Goal: Task Accomplishment & Management: Use online tool/utility

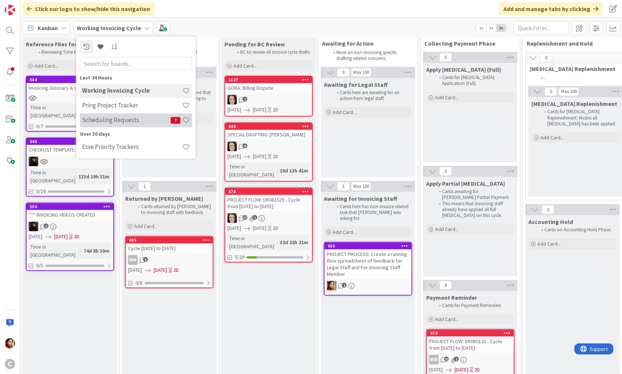
click at [105, 121] on h4 "Scheduling Requests" at bounding box center [126, 120] width 89 height 7
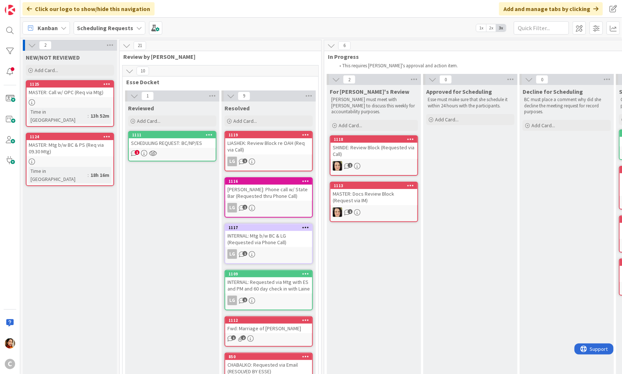
click at [242, 12] on div "Click our logo to show/hide this navigation Add and manage tabs by clicking" at bounding box center [321, 9] width 602 height 18
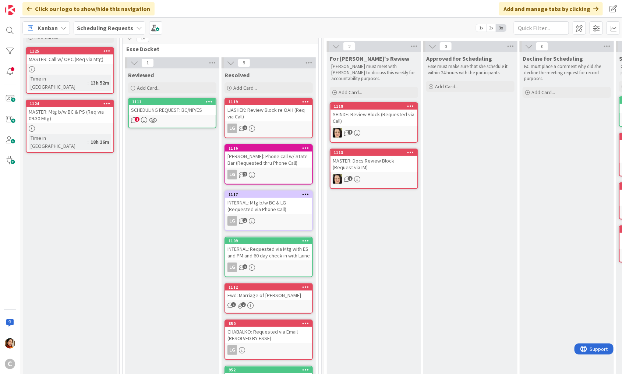
scroll to position [33, 0]
click at [72, 110] on div "MASTER: Mtg b/w BC & PS (Req via 09.30 Mtg)" at bounding box center [69, 115] width 87 height 16
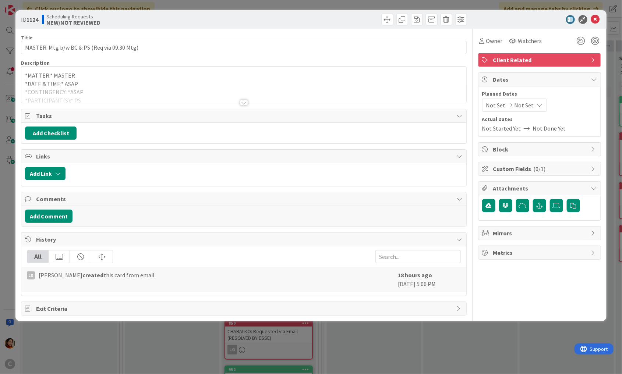
click at [245, 100] on div at bounding box center [244, 103] width 8 height 6
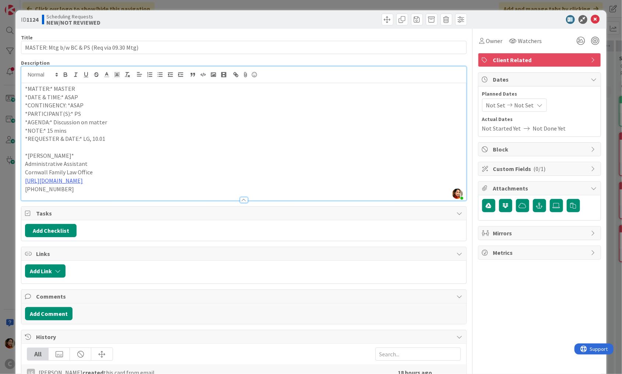
click at [63, 122] on p "*AGENDA:* Discussion on matter" at bounding box center [244, 122] width 438 height 8
drag, startPoint x: 63, startPoint y: 122, endPoint x: 106, endPoint y: 122, distance: 43.1
click at [106, 122] on p "*AGENDA:* Discussion on matter" at bounding box center [244, 122] width 438 height 8
click at [112, 123] on p "*AGENDA:* Discussion on matter" at bounding box center [244, 122] width 438 height 8
